Goal: Feedback & Contribution: Leave review/rating

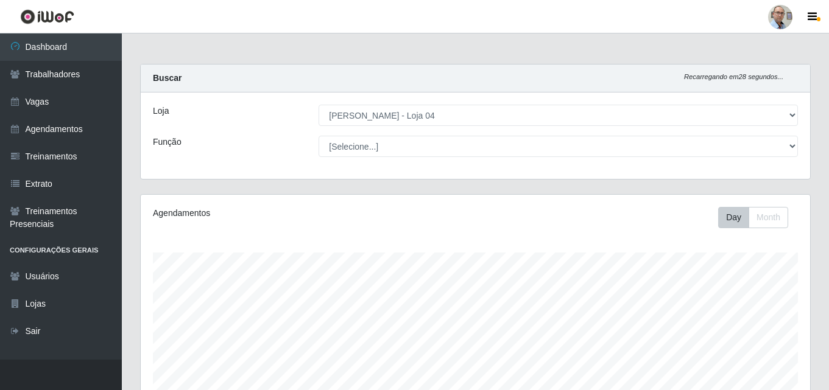
select select "251"
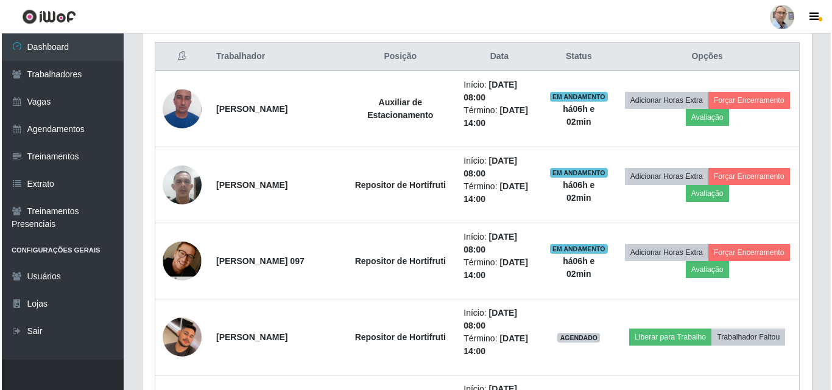
scroll to position [435, 0]
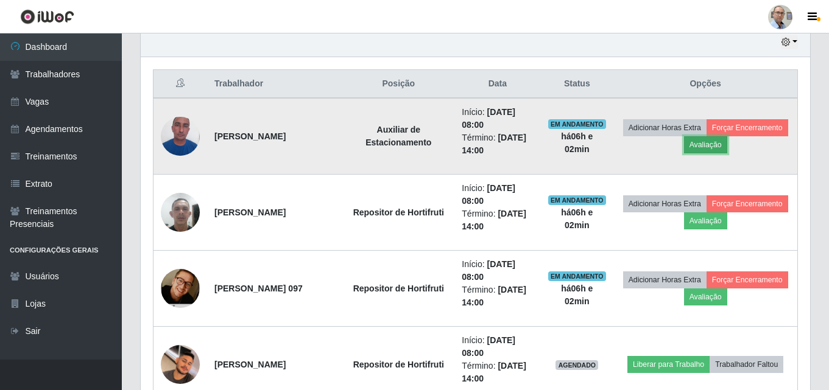
click at [727, 144] on button "Avaliação" at bounding box center [705, 144] width 43 height 17
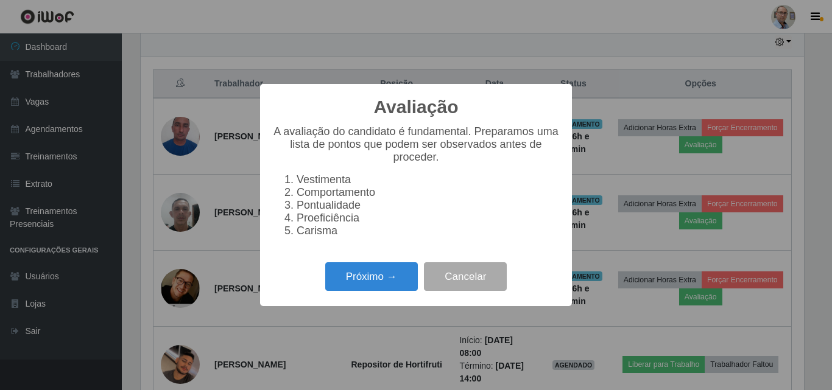
scroll to position [253, 663]
click at [402, 275] on button "Próximo →" at bounding box center [371, 276] width 93 height 29
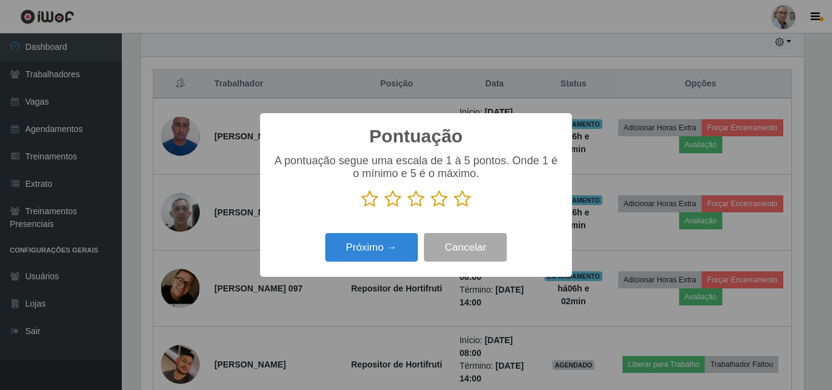
scroll to position [608768, 608357]
click at [467, 205] on icon at bounding box center [462, 199] width 17 height 18
click at [454, 208] on input "radio" at bounding box center [454, 208] width 0 height 0
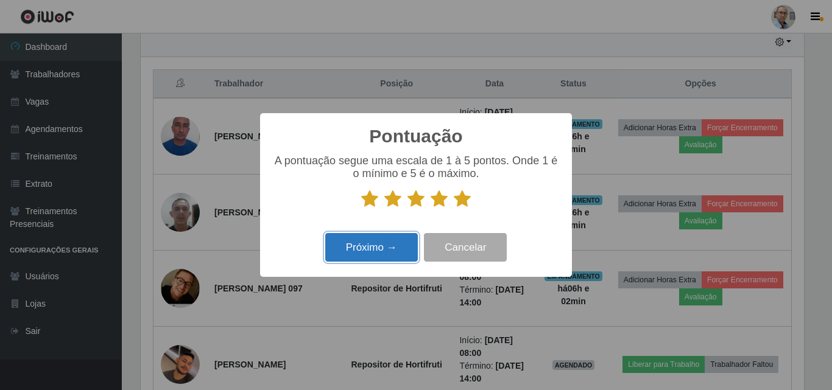
click at [382, 247] on button "Próximo →" at bounding box center [371, 247] width 93 height 29
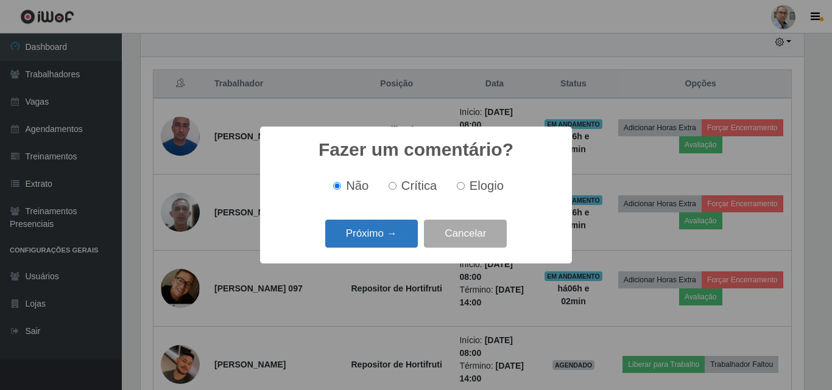
click at [384, 242] on button "Próximo →" at bounding box center [371, 234] width 93 height 29
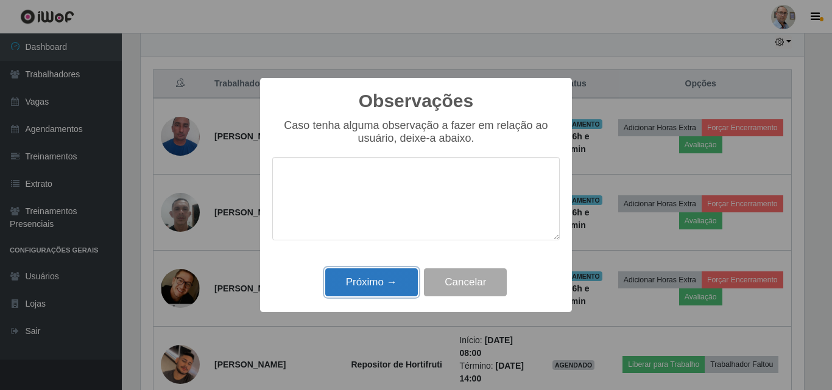
click at [387, 278] on button "Próximo →" at bounding box center [371, 283] width 93 height 29
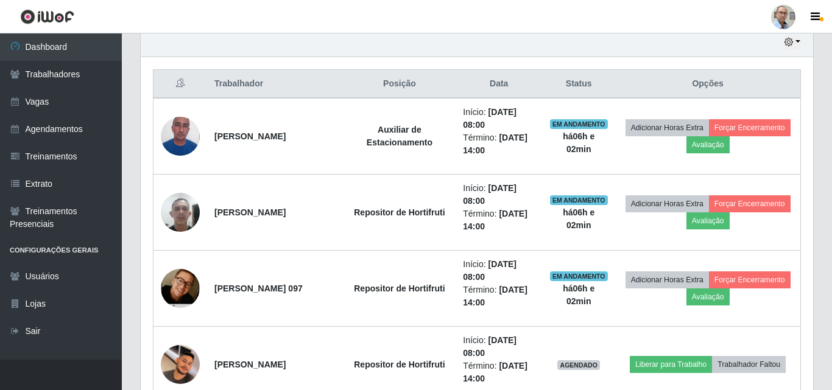
scroll to position [253, 669]
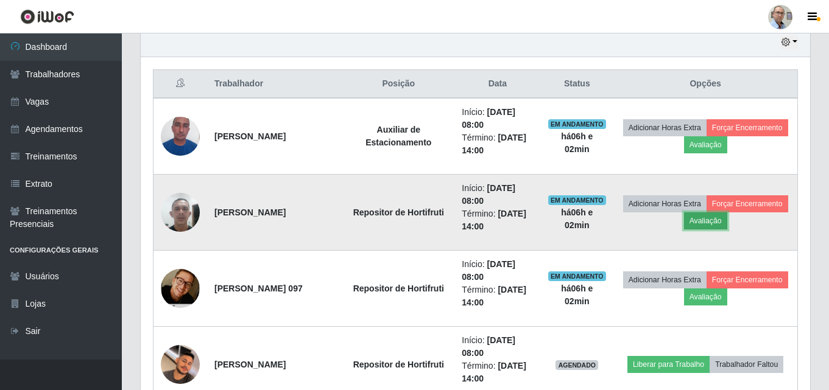
click at [727, 222] on button "Avaliação" at bounding box center [705, 221] width 43 height 17
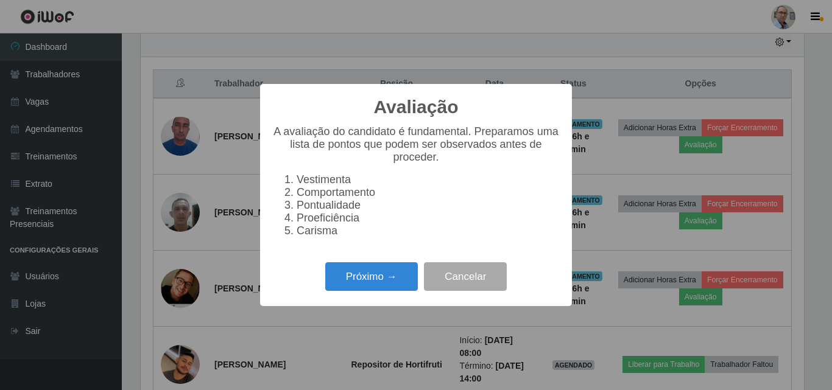
scroll to position [253, 663]
click at [389, 284] on button "Próximo →" at bounding box center [371, 276] width 93 height 29
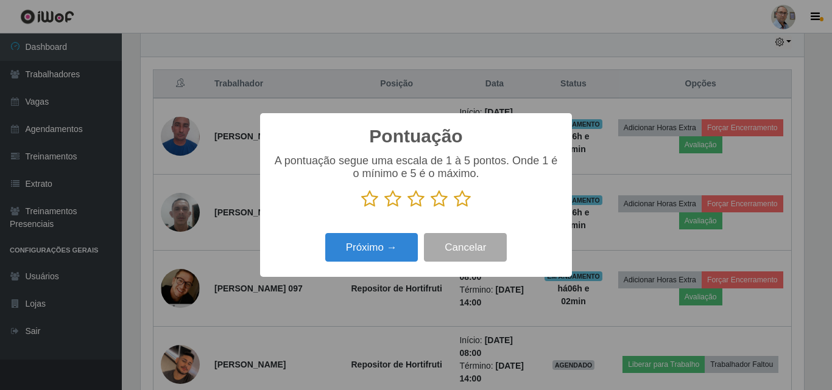
scroll to position [608768, 608357]
drag, startPoint x: 464, startPoint y: 198, endPoint x: 437, endPoint y: 211, distance: 30.2
click at [464, 199] on icon at bounding box center [462, 199] width 17 height 18
click at [454, 208] on input "radio" at bounding box center [454, 208] width 0 height 0
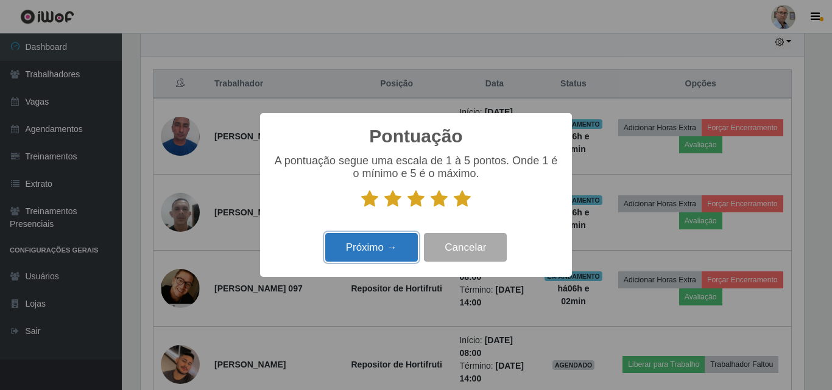
click at [396, 243] on button "Próximo →" at bounding box center [371, 247] width 93 height 29
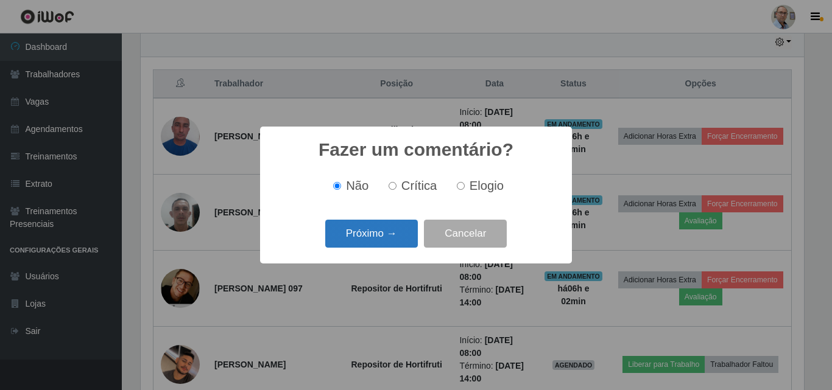
click at [364, 231] on button "Próximo →" at bounding box center [371, 234] width 93 height 29
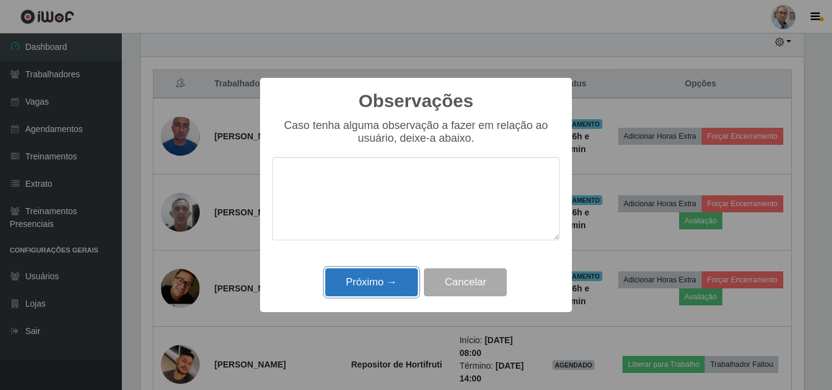
click at [372, 283] on button "Próximo →" at bounding box center [371, 283] width 93 height 29
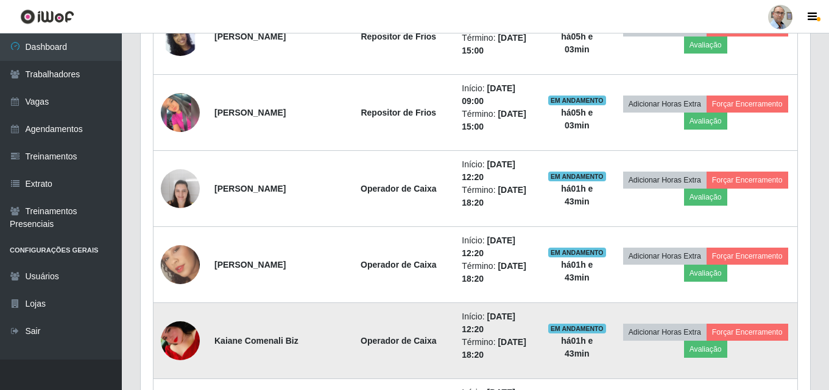
scroll to position [1435, 0]
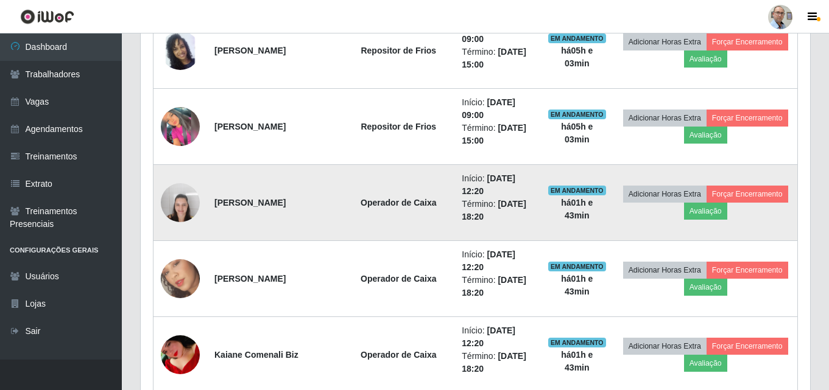
click at [176, 206] on img at bounding box center [180, 203] width 39 height 52
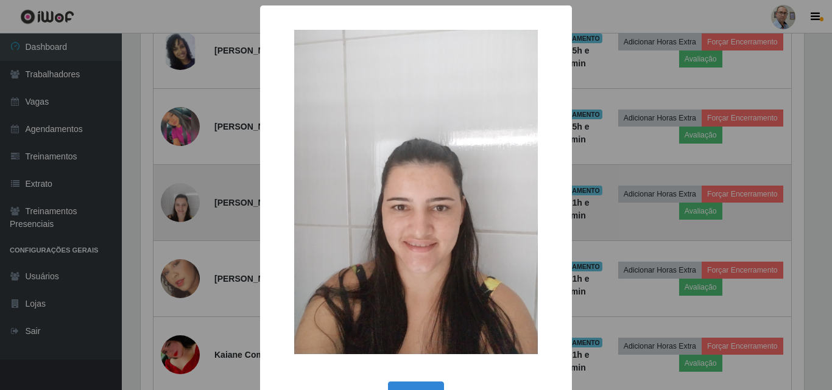
click at [176, 206] on div "× OK Cancel" at bounding box center [416, 195] width 832 height 390
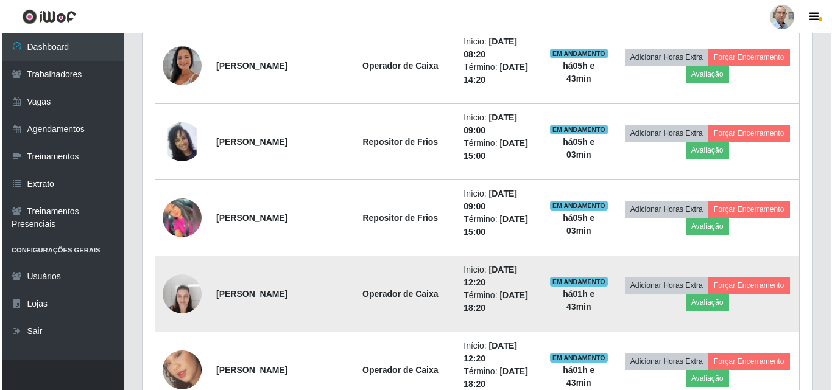
scroll to position [1313, 0]
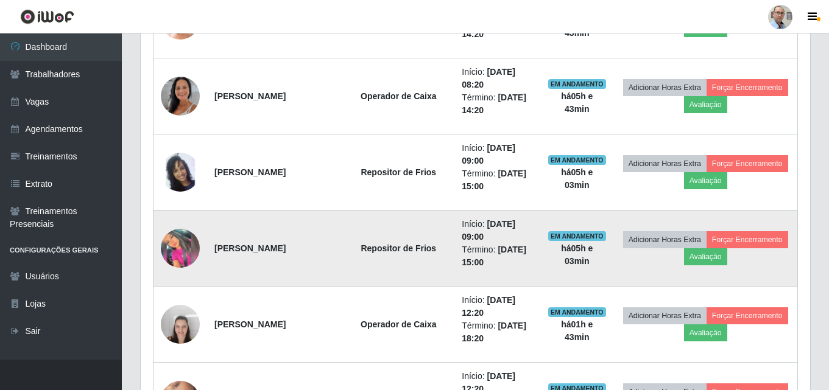
click at [182, 245] on img at bounding box center [180, 248] width 39 height 39
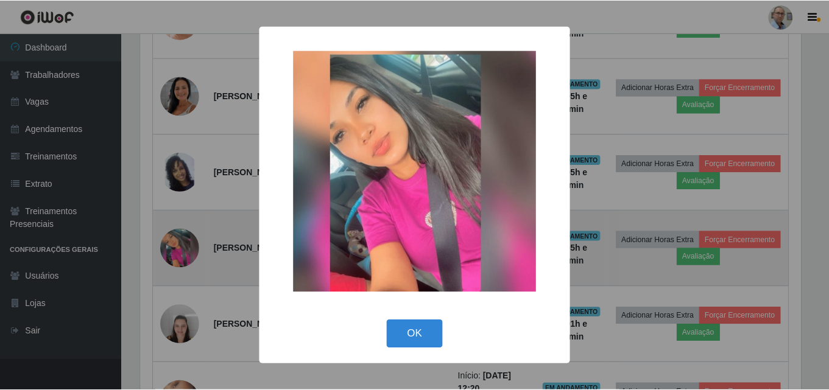
scroll to position [253, 663]
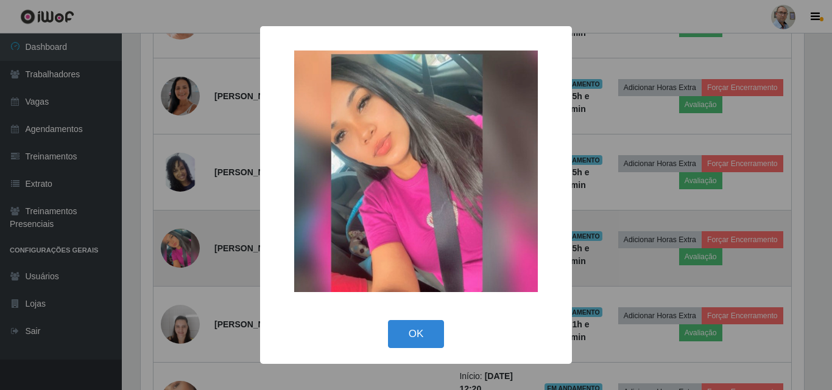
click at [182, 245] on div "× OK Cancel" at bounding box center [416, 195] width 832 height 390
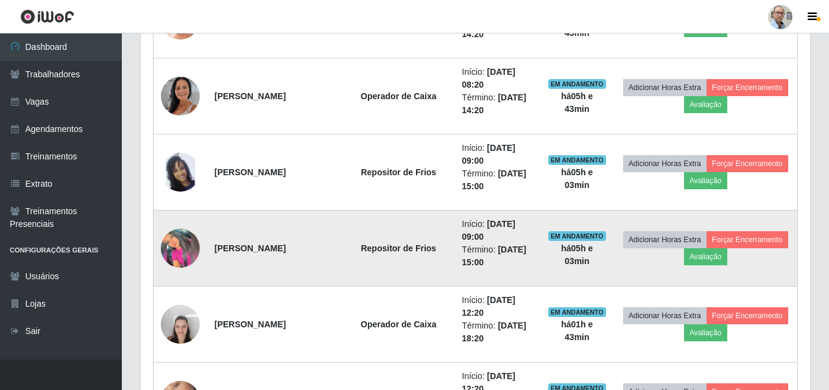
scroll to position [1252, 0]
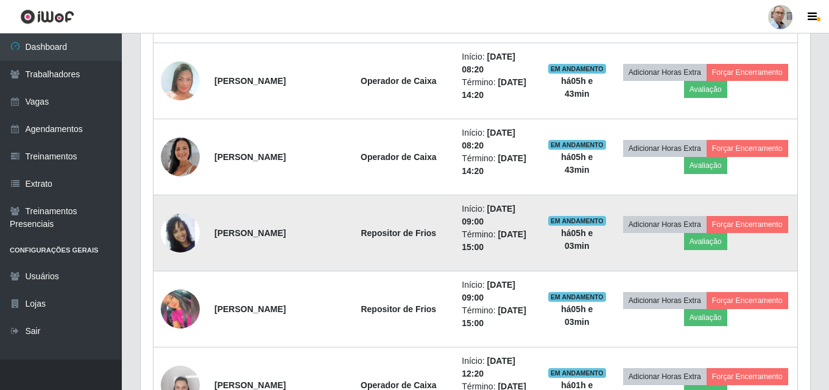
click at [180, 242] on img at bounding box center [180, 233] width 39 height 69
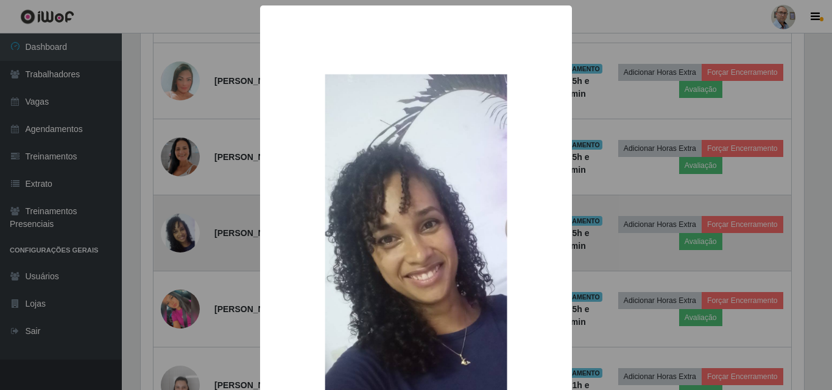
click at [180, 242] on div "× OK Cancel" at bounding box center [416, 195] width 832 height 390
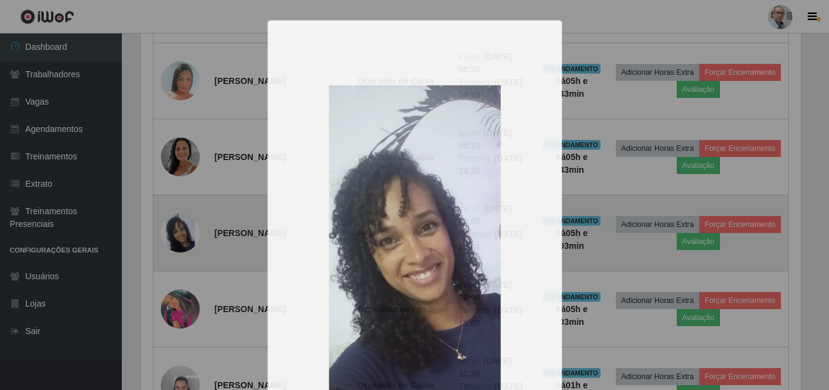
scroll to position [0, 0]
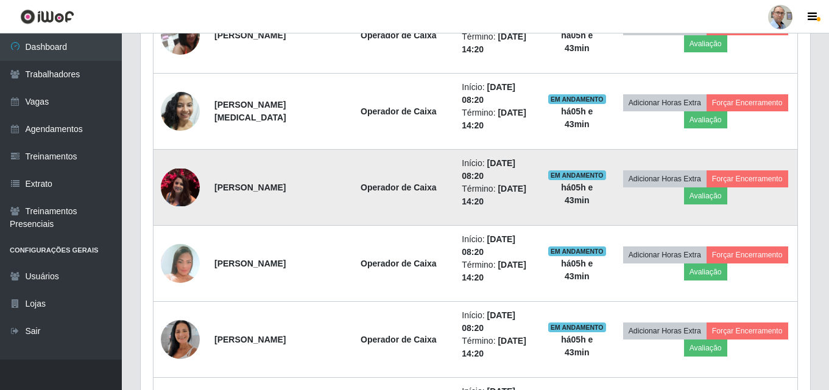
click at [183, 186] on img at bounding box center [180, 188] width 39 height 38
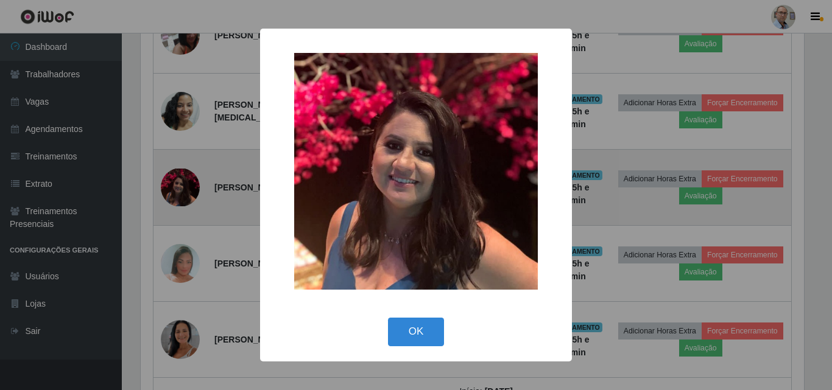
click at [183, 186] on div "× OK Cancel" at bounding box center [416, 195] width 832 height 390
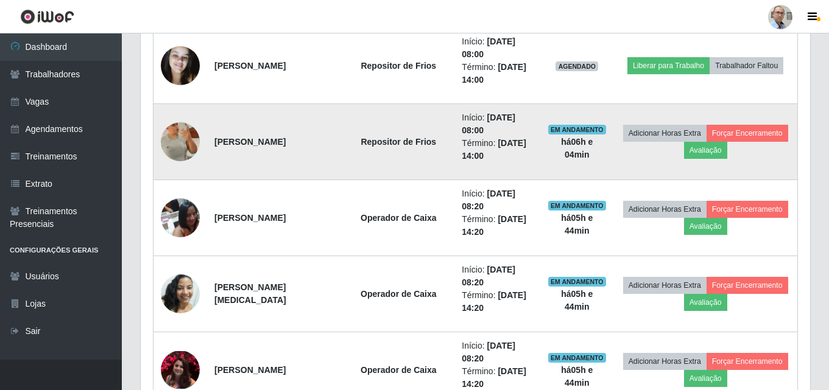
click at [178, 146] on img at bounding box center [180, 141] width 39 height 54
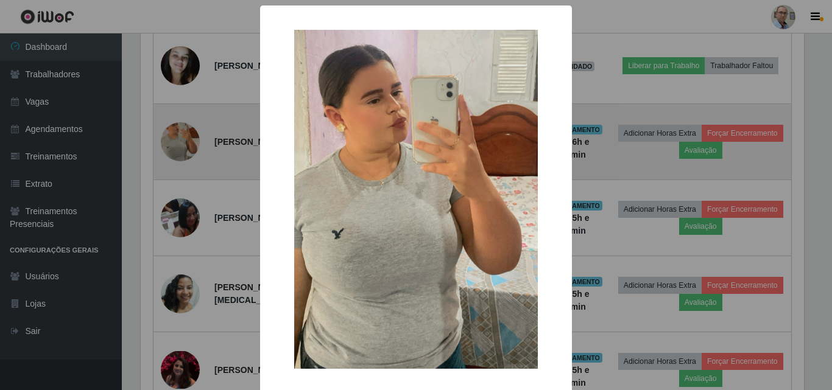
click at [178, 146] on div "× OK Cancel" at bounding box center [416, 195] width 832 height 390
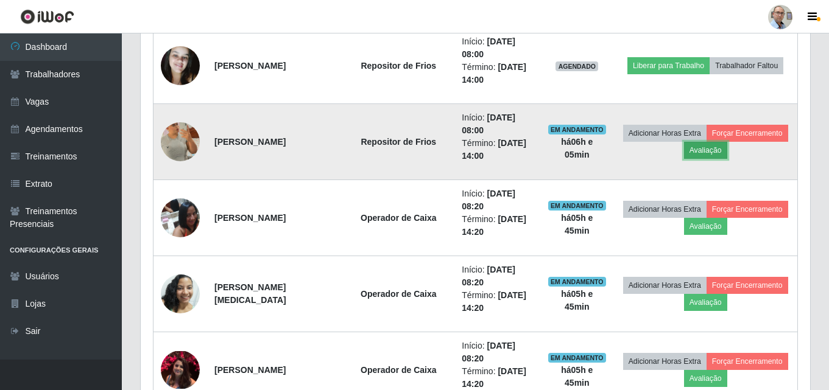
click at [727, 152] on button "Avaliação" at bounding box center [705, 150] width 43 height 17
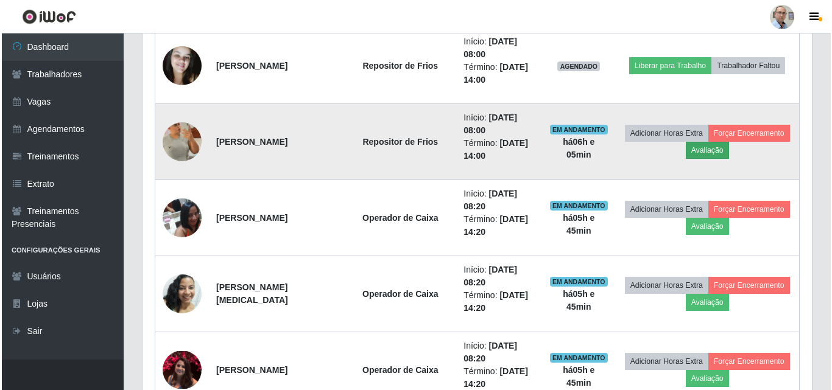
scroll to position [253, 663]
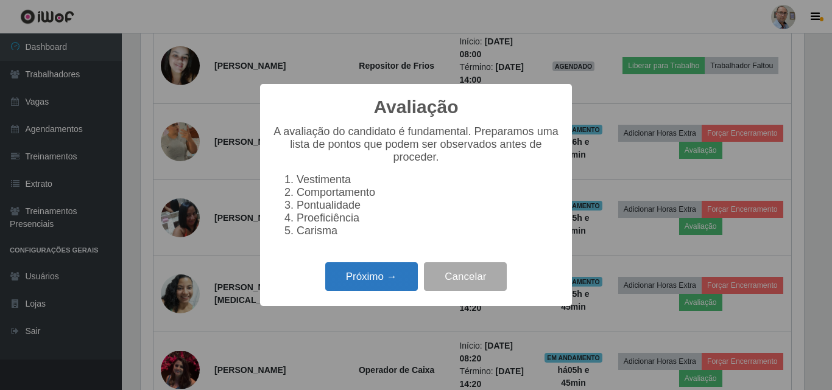
click at [371, 290] on button "Próximo →" at bounding box center [371, 276] width 93 height 29
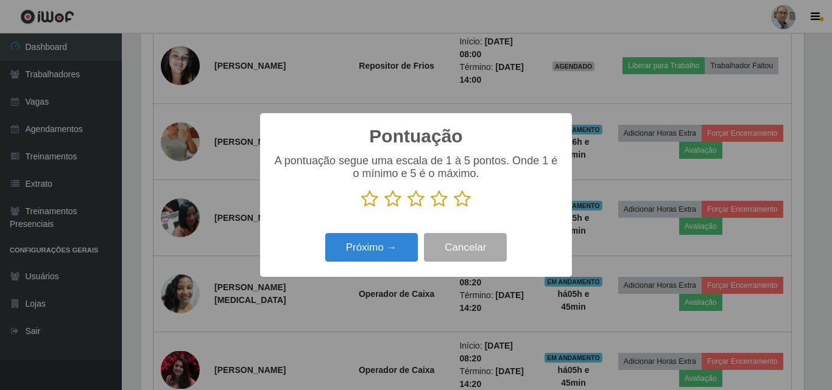
scroll to position [608768, 608357]
click at [464, 205] on icon at bounding box center [462, 199] width 17 height 18
click at [454, 208] on input "radio" at bounding box center [454, 208] width 0 height 0
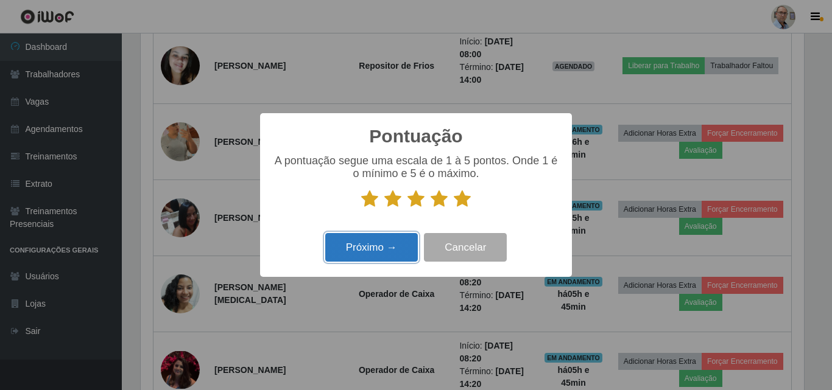
click at [383, 261] on button "Próximo →" at bounding box center [371, 247] width 93 height 29
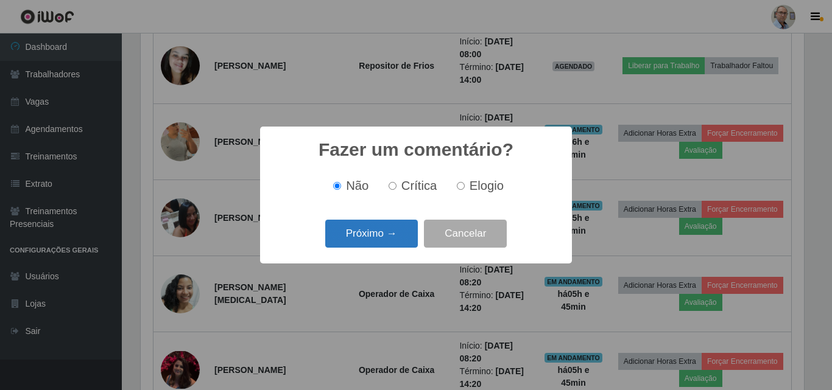
click at [387, 236] on button "Próximo →" at bounding box center [371, 234] width 93 height 29
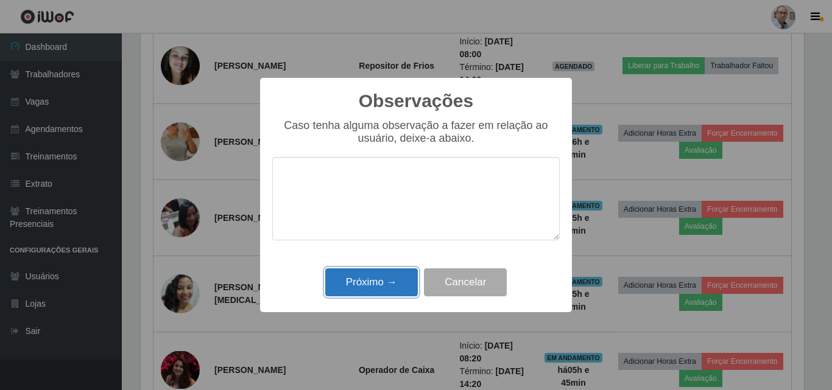
click at [375, 275] on button "Próximo →" at bounding box center [371, 283] width 93 height 29
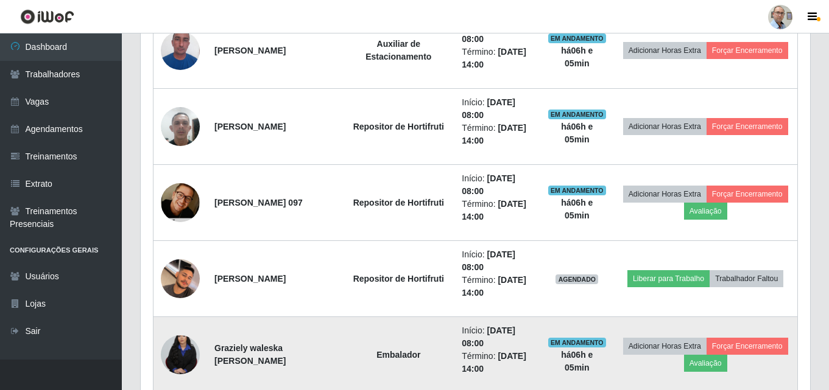
scroll to position [339, 0]
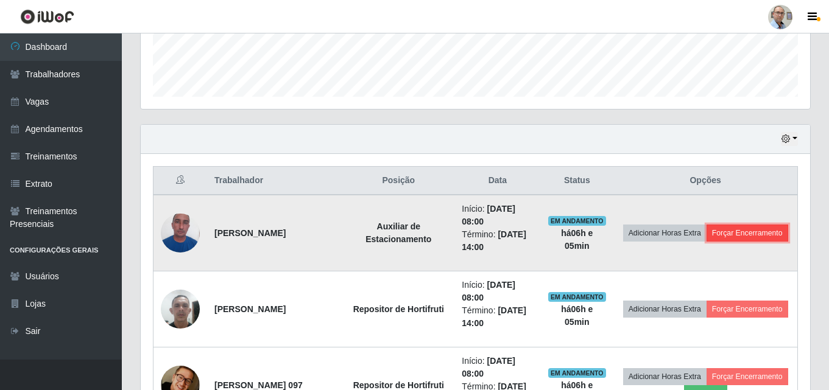
click at [706, 242] on button "Forçar Encerramento" at bounding box center [747, 233] width 82 height 17
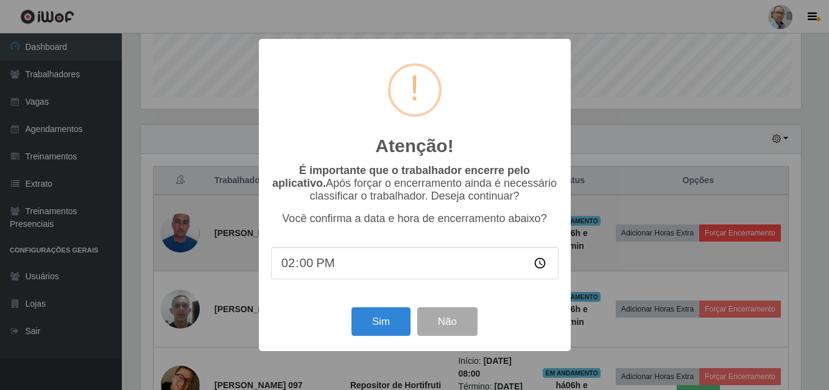
scroll to position [253, 663]
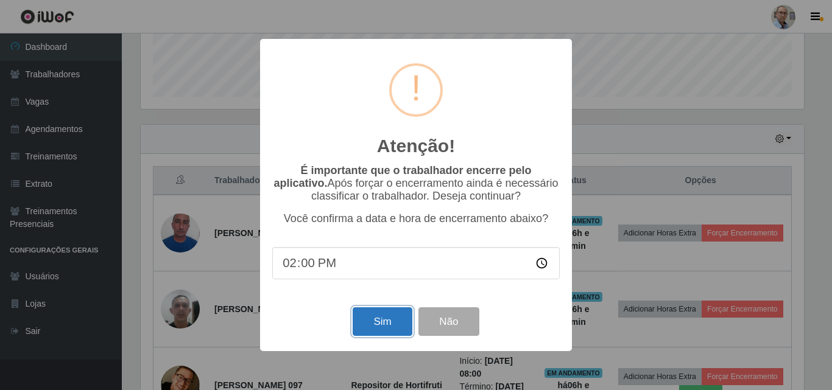
click at [372, 323] on button "Sim" at bounding box center [382, 322] width 59 height 29
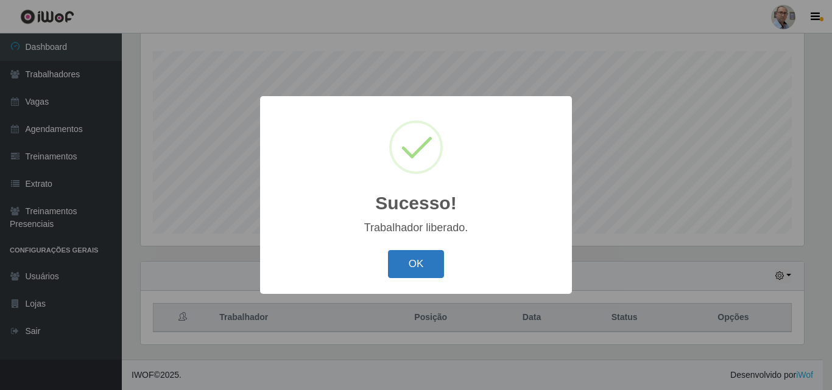
click at [427, 270] on button "OK" at bounding box center [416, 264] width 57 height 29
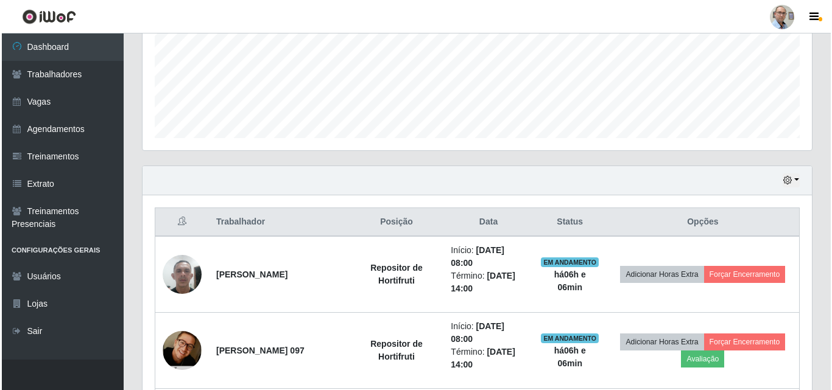
scroll to position [384, 0]
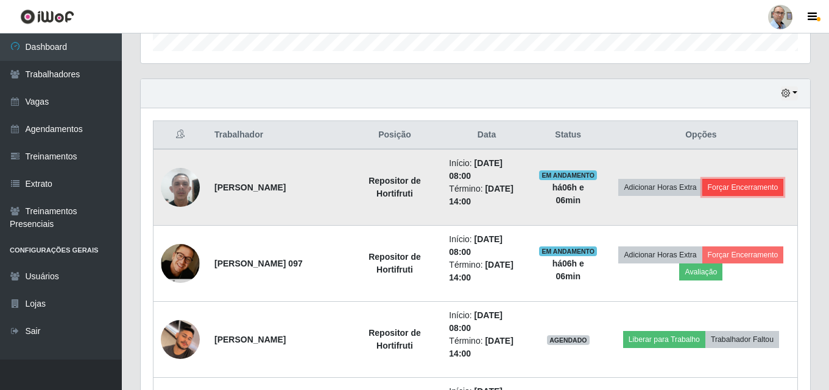
click at [735, 187] on button "Forçar Encerramento" at bounding box center [743, 187] width 82 height 17
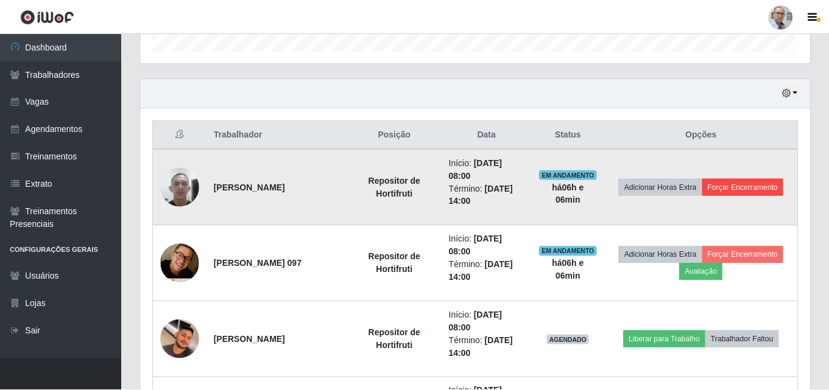
scroll to position [253, 663]
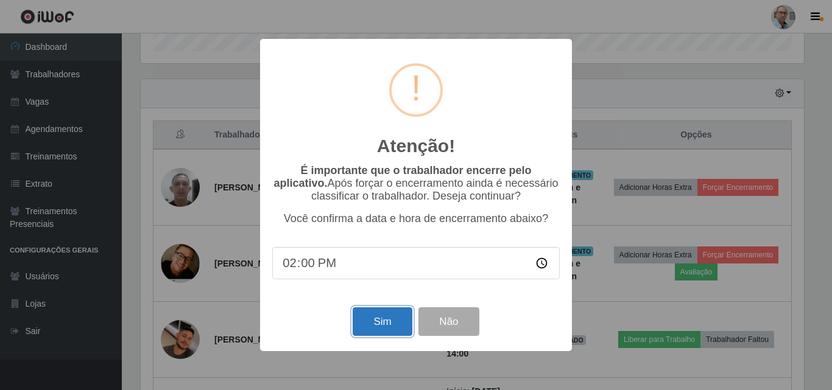
click at [390, 325] on button "Sim" at bounding box center [382, 322] width 59 height 29
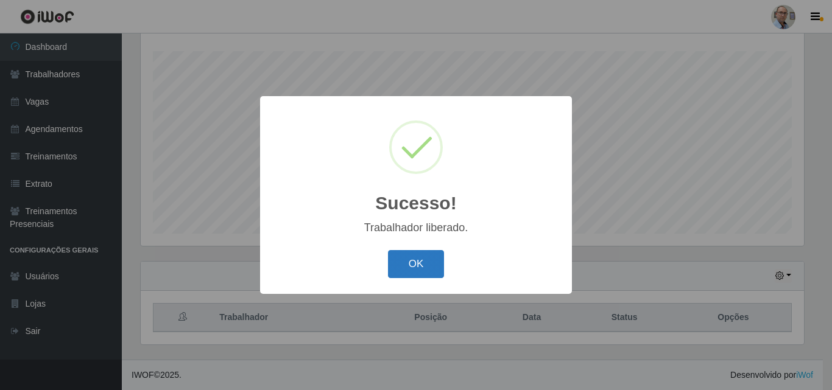
click at [404, 273] on button "OK" at bounding box center [416, 264] width 57 height 29
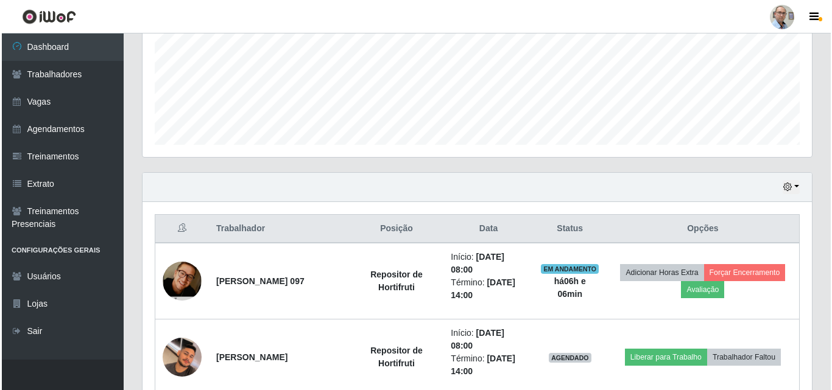
scroll to position [506, 0]
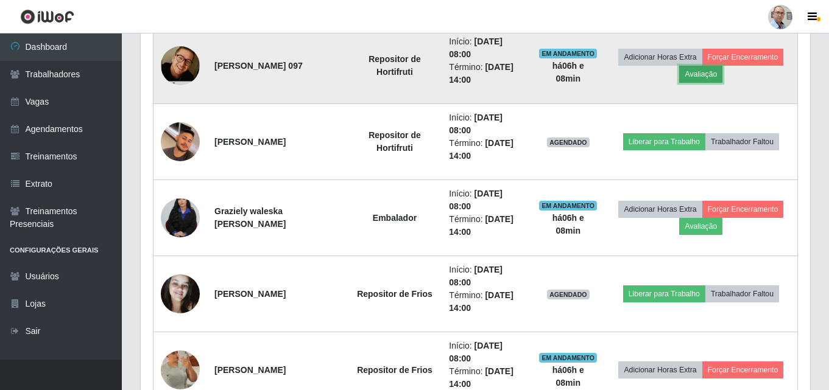
click at [710, 77] on button "Avaliação" at bounding box center [700, 74] width 43 height 17
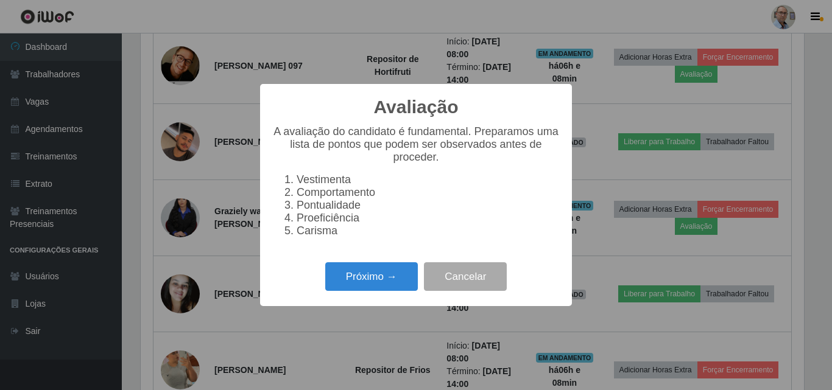
scroll to position [253, 663]
click at [382, 290] on button "Próximo →" at bounding box center [371, 276] width 93 height 29
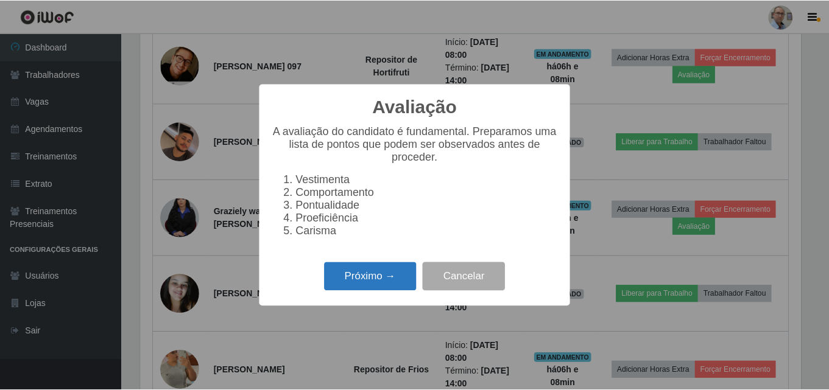
scroll to position [608768, 608357]
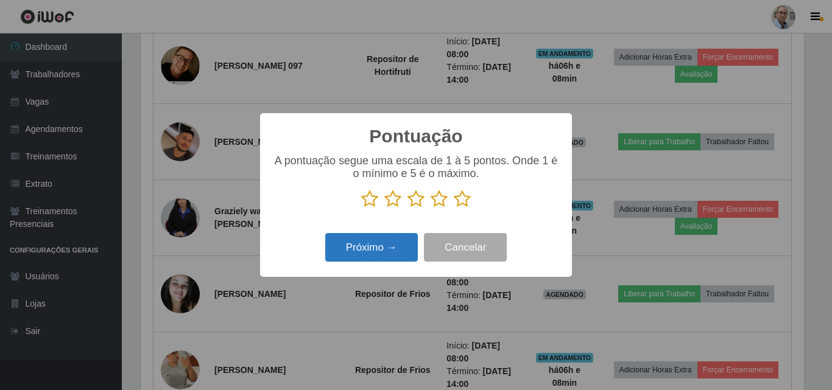
drag, startPoint x: 462, startPoint y: 197, endPoint x: 354, endPoint y: 239, distance: 115.1
click at [446, 204] on p at bounding box center [415, 199] width 287 height 18
click at [350, 249] on button "Próximo →" at bounding box center [371, 247] width 93 height 29
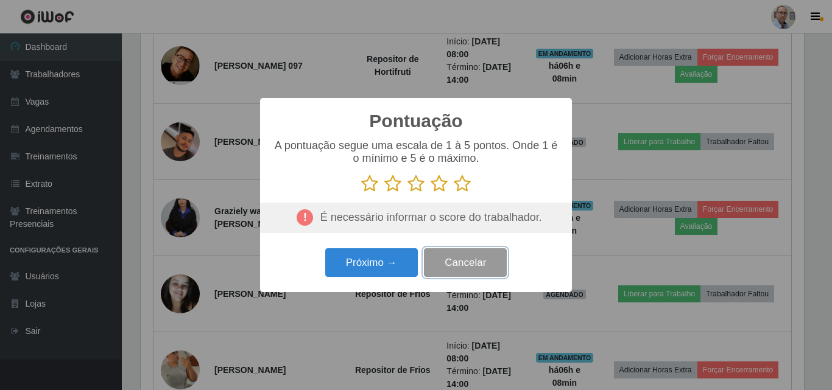
click at [454, 267] on button "Cancelar" at bounding box center [465, 262] width 83 height 29
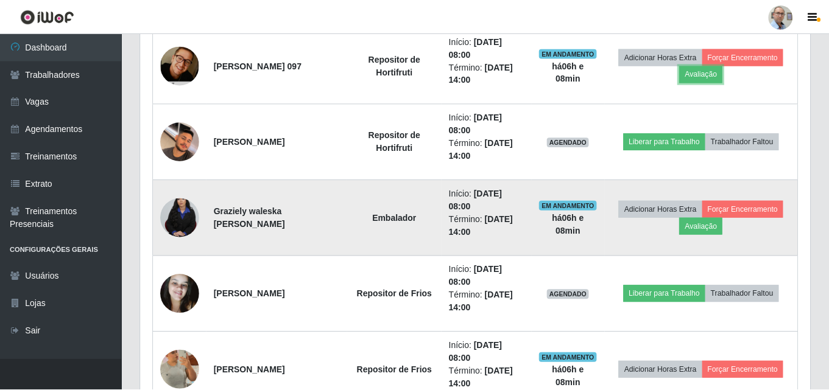
scroll to position [253, 669]
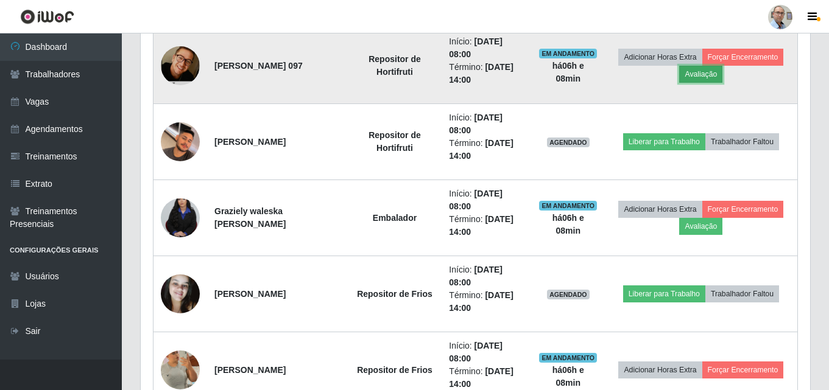
click at [695, 75] on button "Avaliação" at bounding box center [700, 74] width 43 height 17
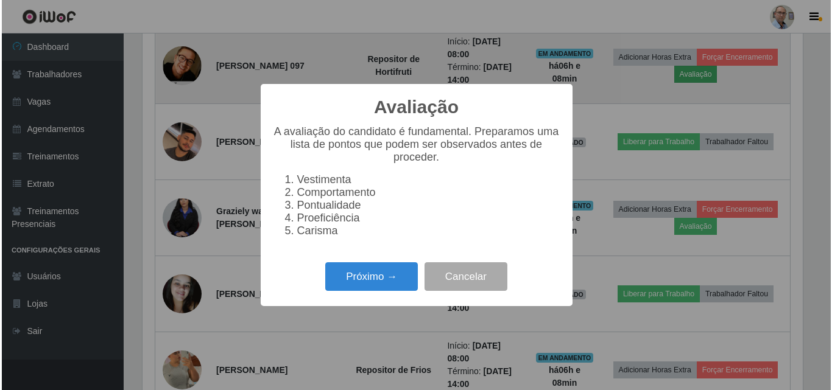
scroll to position [253, 663]
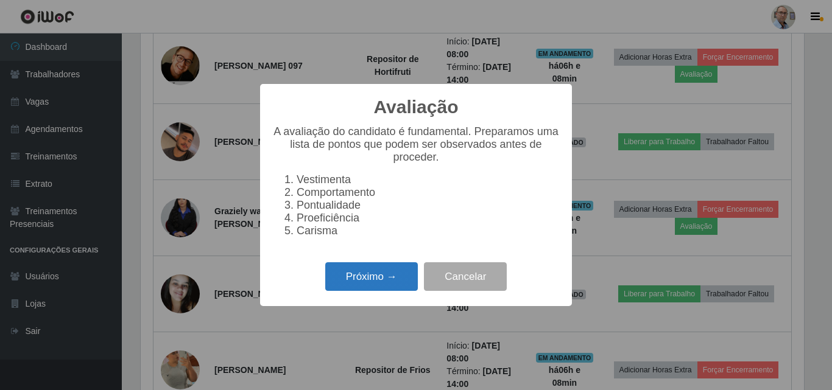
click at [357, 281] on button "Próximo →" at bounding box center [371, 276] width 93 height 29
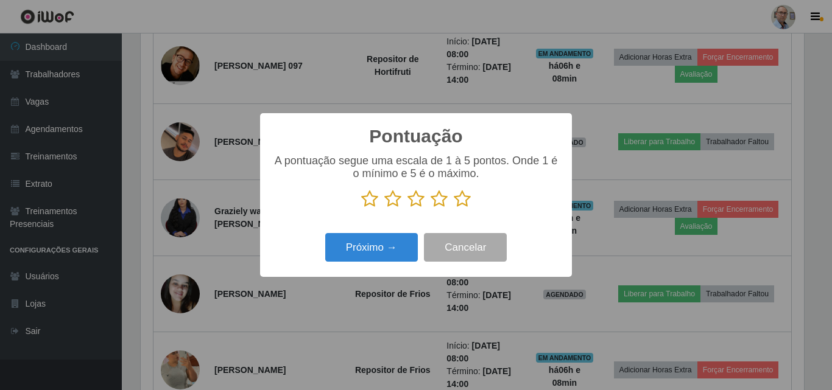
scroll to position [608768, 608357]
click at [469, 204] on icon at bounding box center [462, 199] width 17 height 18
click at [454, 208] on input "radio" at bounding box center [454, 208] width 0 height 0
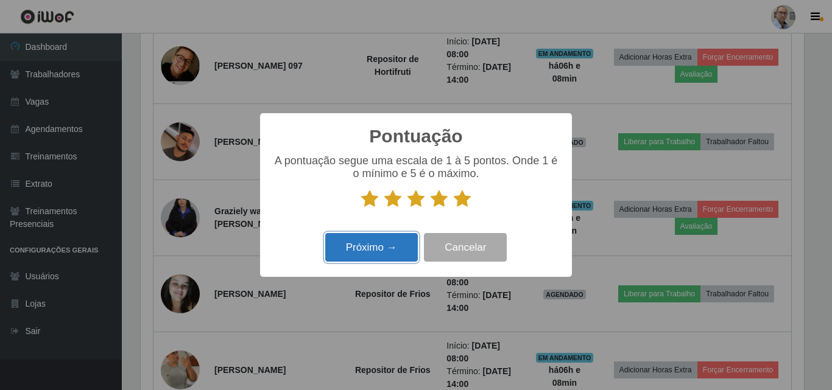
click at [381, 258] on button "Próximo →" at bounding box center [371, 247] width 93 height 29
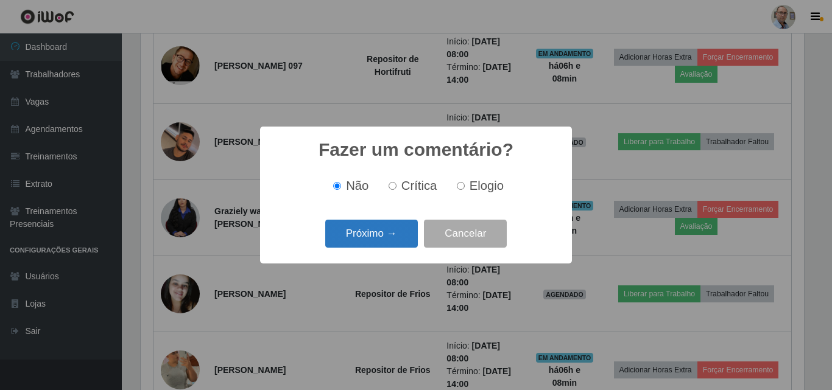
click at [379, 242] on button "Próximo →" at bounding box center [371, 234] width 93 height 29
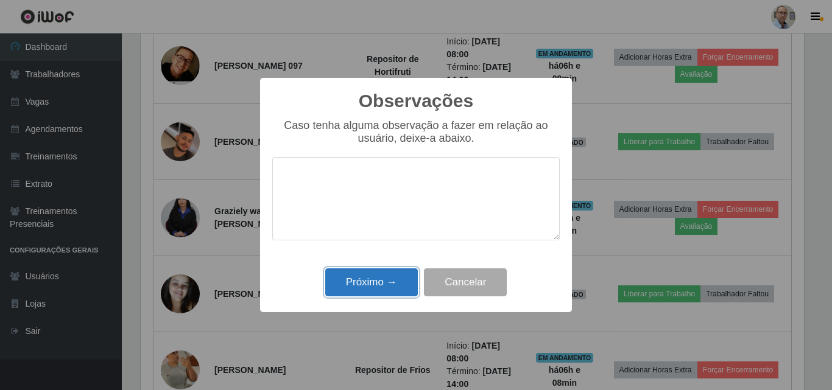
click at [367, 278] on button "Próximo →" at bounding box center [371, 283] width 93 height 29
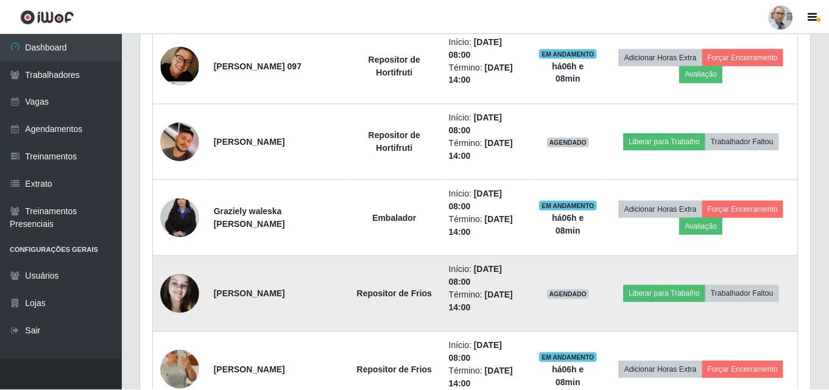
scroll to position [253, 669]
